Goal: Task Accomplishment & Management: Use online tool/utility

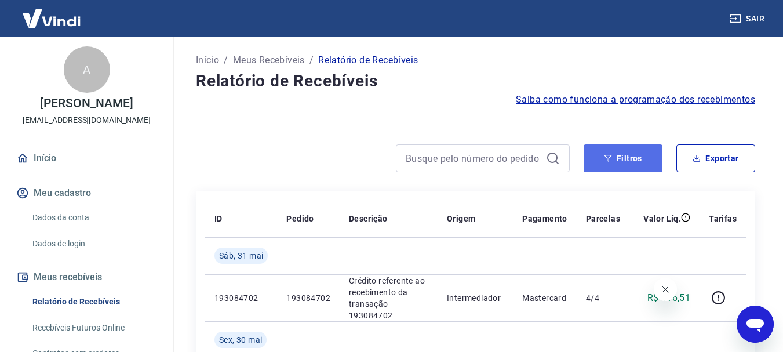
click at [637, 153] on button "Filtros" at bounding box center [622, 158] width 79 height 28
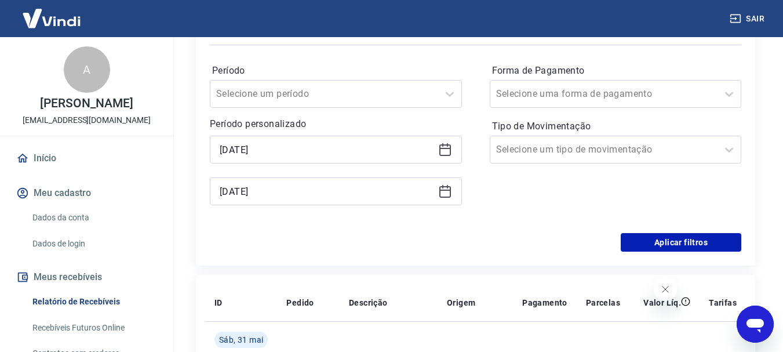
scroll to position [174, 0]
click at [449, 143] on icon at bounding box center [445, 149] width 14 height 14
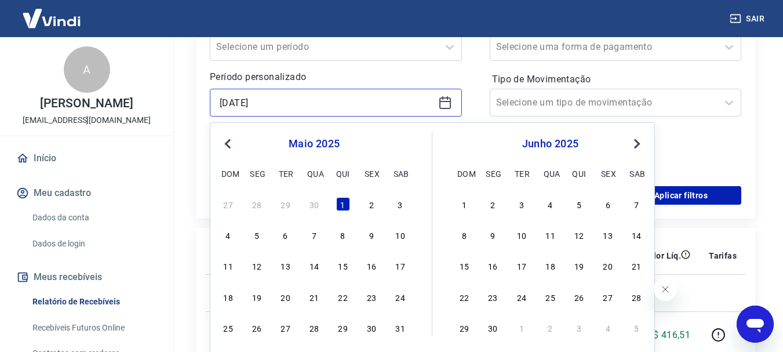
scroll to position [232, 0]
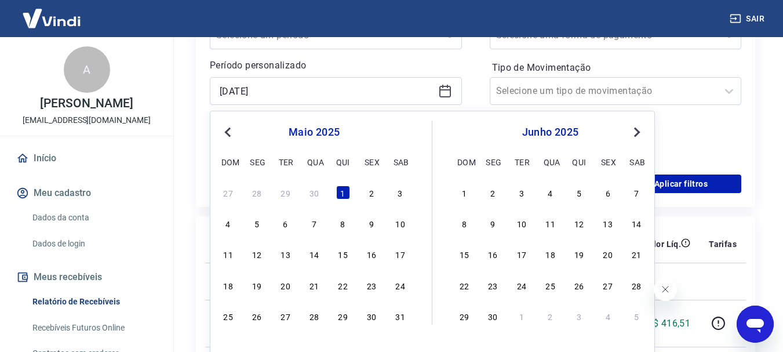
click at [460, 200] on div "1 2 3 4 5 6 7" at bounding box center [549, 192] width 189 height 17
click at [461, 192] on div "1" at bounding box center [464, 192] width 14 height 14
type input "[DATE]"
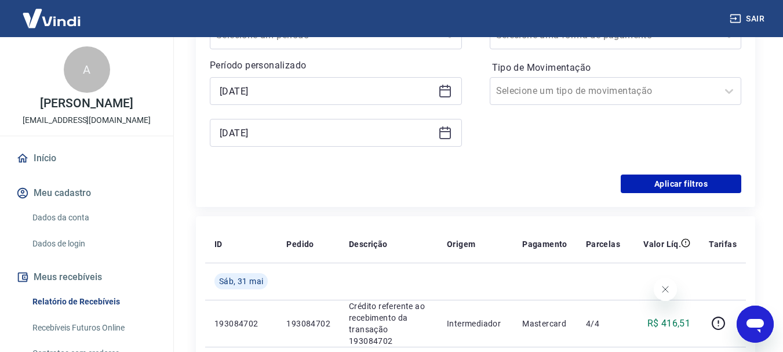
click at [450, 133] on icon at bounding box center [445, 133] width 12 height 12
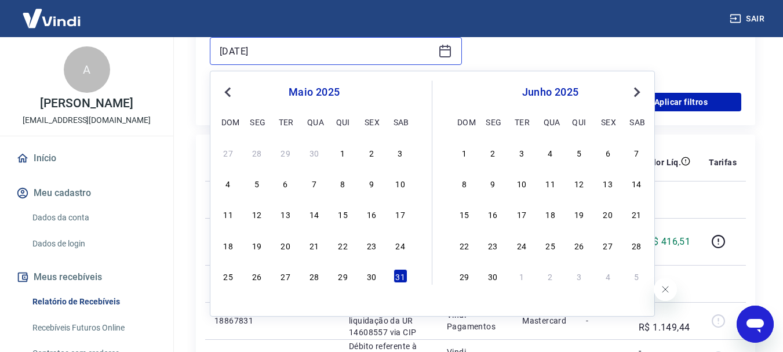
scroll to position [348, 0]
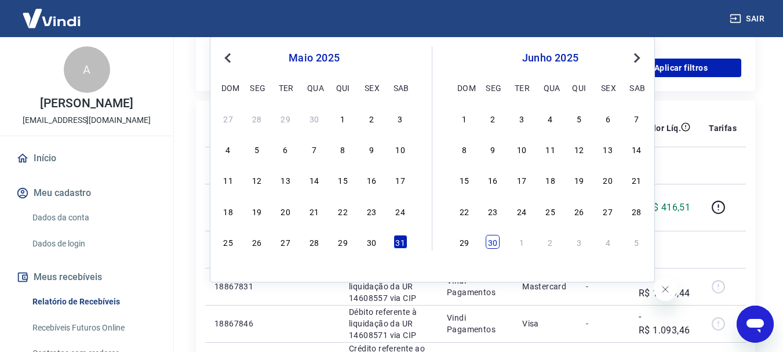
click at [492, 241] on div "30" at bounding box center [492, 242] width 14 height 14
type input "[DATE]"
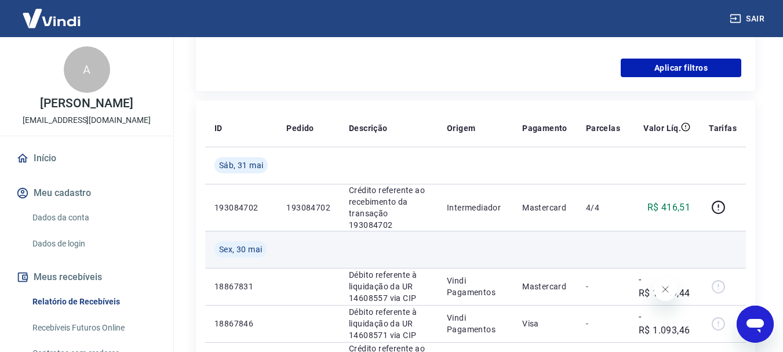
click at [492, 242] on td at bounding box center [474, 249] width 75 height 37
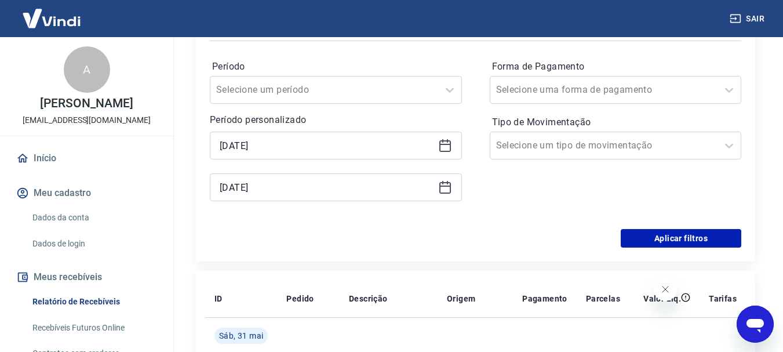
scroll to position [174, 0]
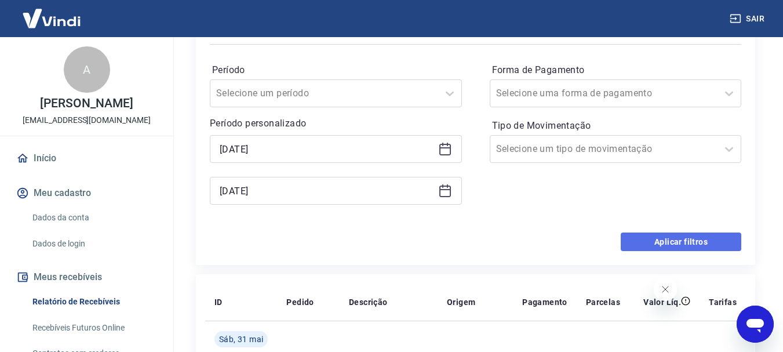
click at [657, 236] on button "Aplicar filtros" at bounding box center [680, 241] width 120 height 19
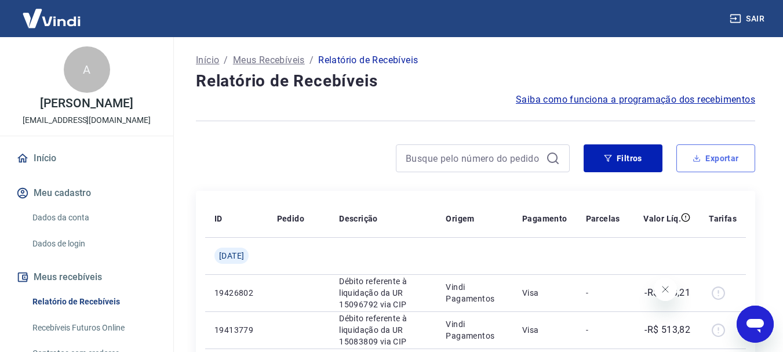
click at [713, 154] on button "Exportar" at bounding box center [715, 158] width 79 height 28
type input "[DATE]"
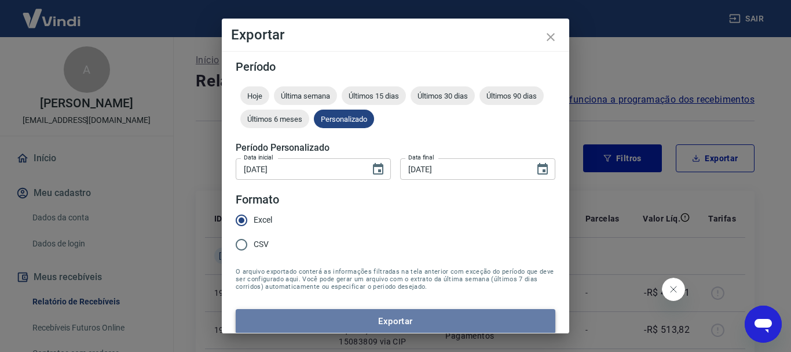
click at [418, 318] on button "Exportar" at bounding box center [396, 321] width 320 height 24
